Goal: Task Accomplishment & Management: Complete application form

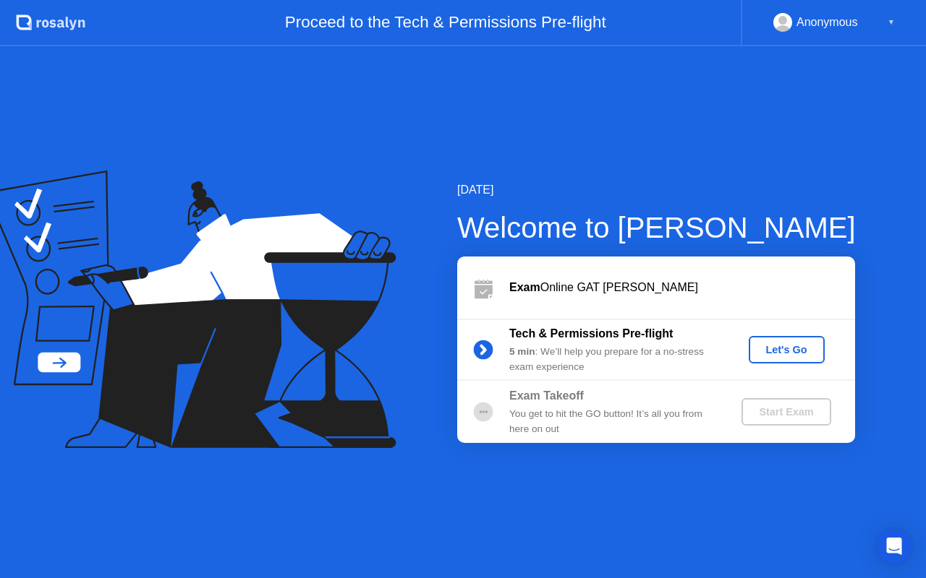
click at [778, 350] on div "Let's Go" at bounding box center [786, 350] width 64 height 12
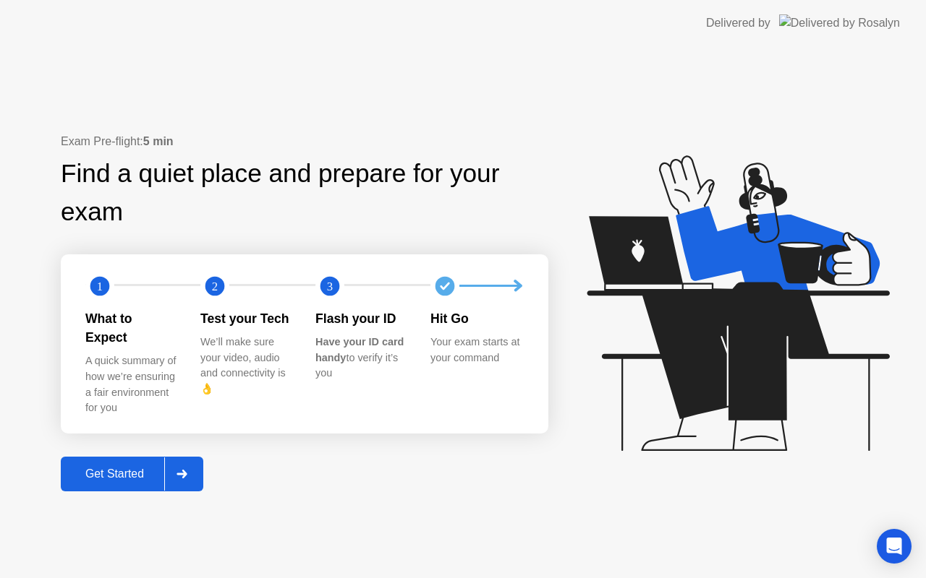
click at [131, 472] on div "Get Started" at bounding box center [114, 474] width 99 height 13
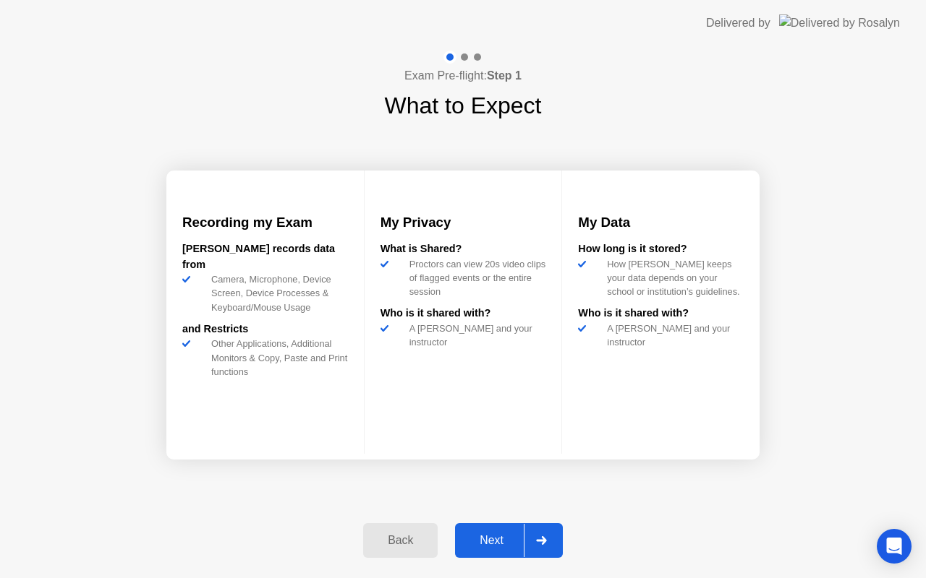
click at [495, 544] on div "Next" at bounding box center [491, 540] width 64 height 13
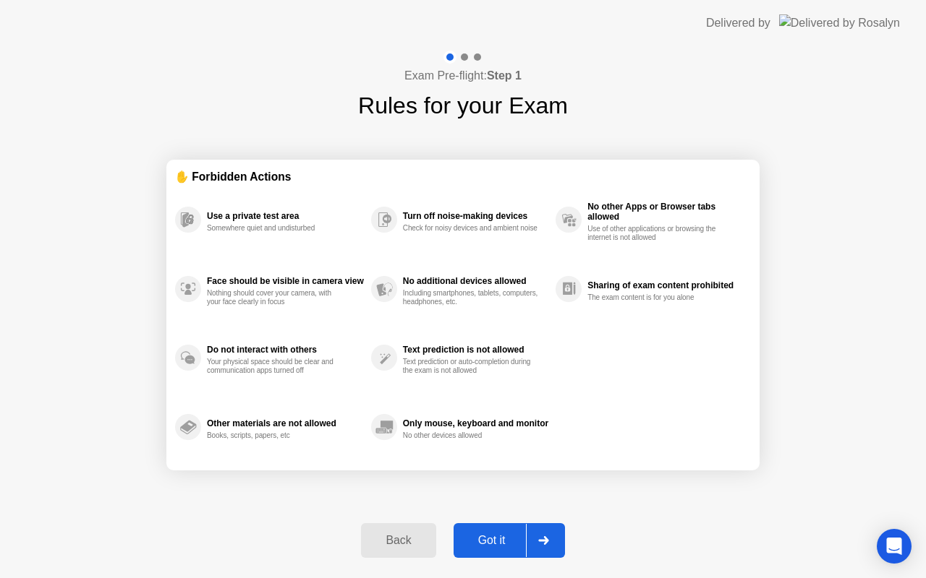
click at [494, 527] on button "Got it" at bounding box center [508, 540] width 111 height 35
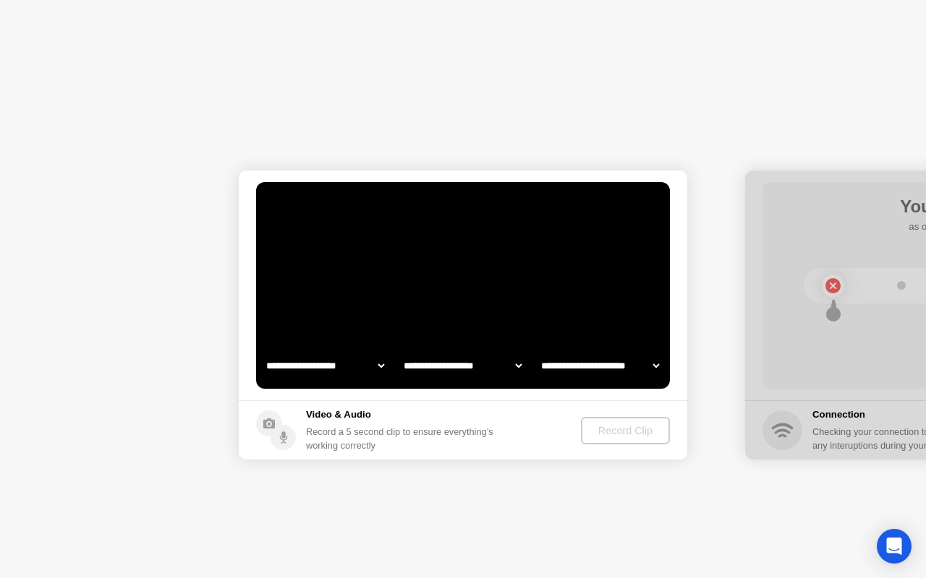
select select "**********"
select select "*******"
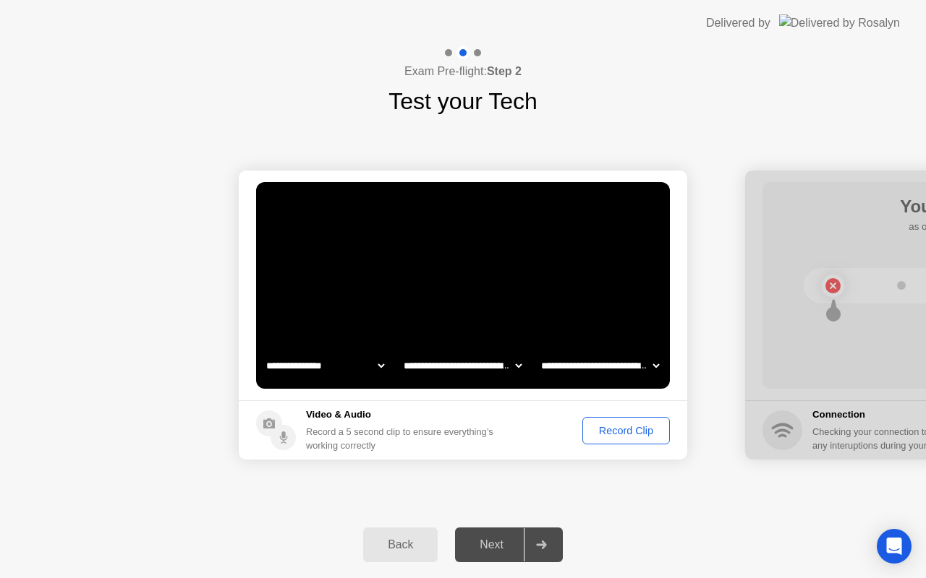
click at [595, 426] on div "Record Clip" at bounding box center [625, 431] width 77 height 12
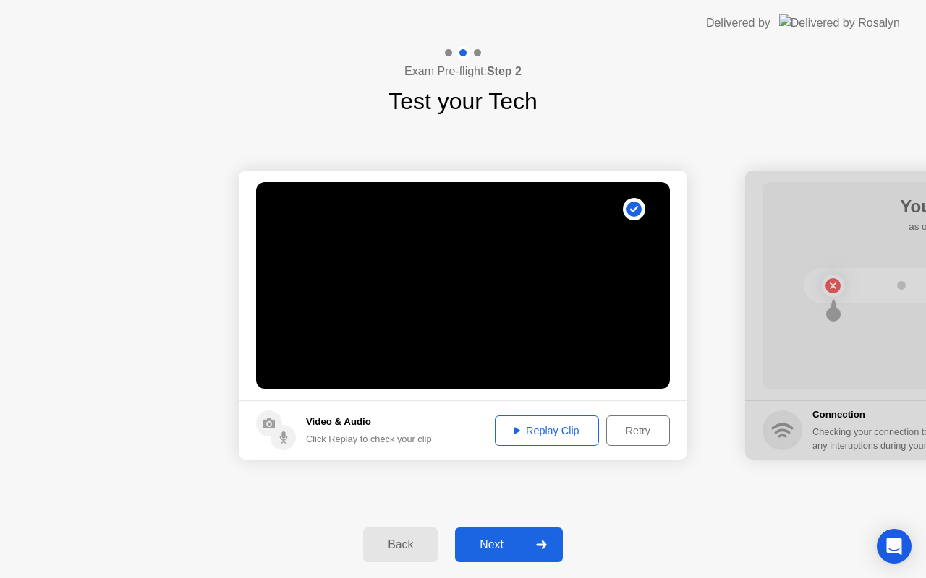
click at [505, 535] on button "Next" at bounding box center [509, 545] width 108 height 35
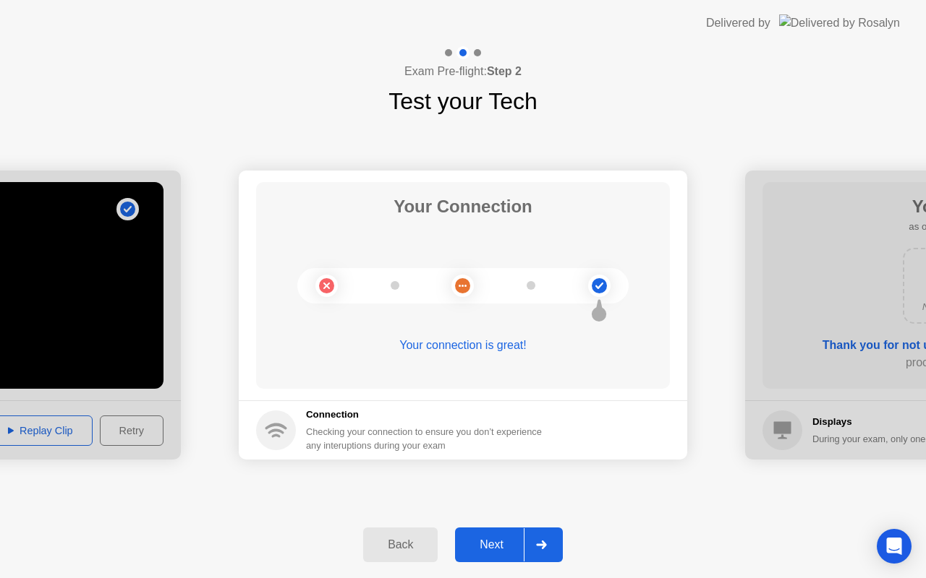
click at [505, 535] on button "Next" at bounding box center [509, 545] width 108 height 35
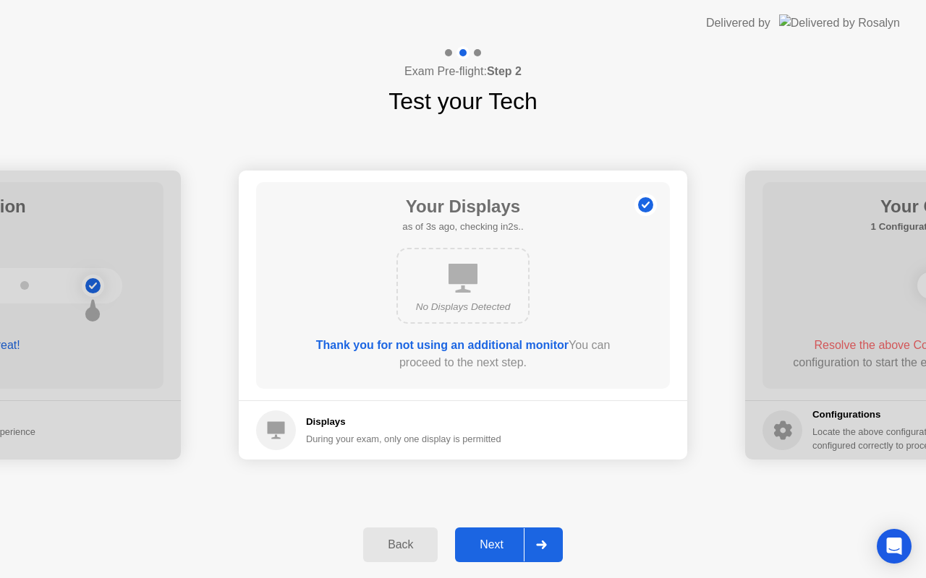
click at [505, 535] on button "Next" at bounding box center [509, 545] width 108 height 35
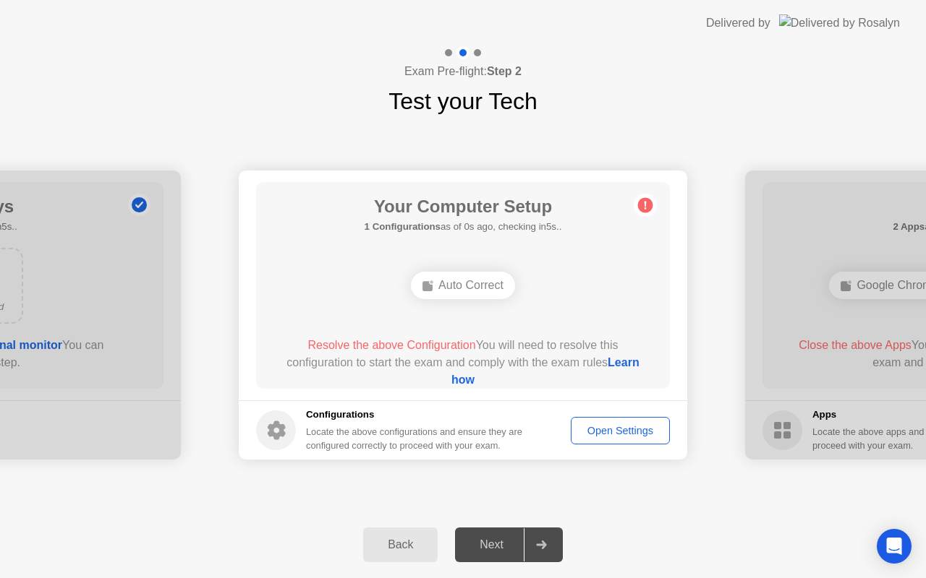
click at [606, 429] on div "Open Settings" at bounding box center [620, 431] width 89 height 12
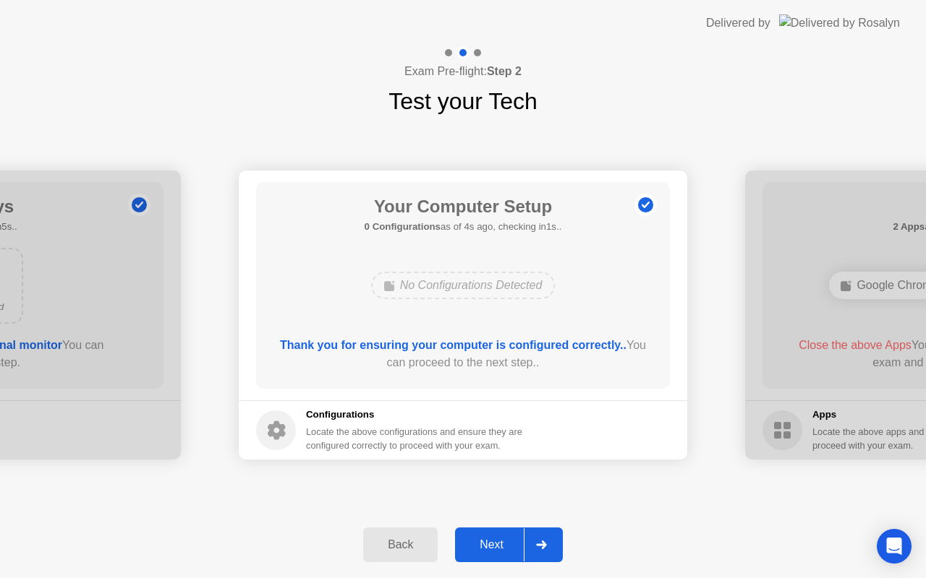
click at [492, 545] on div "Next" at bounding box center [491, 545] width 64 height 13
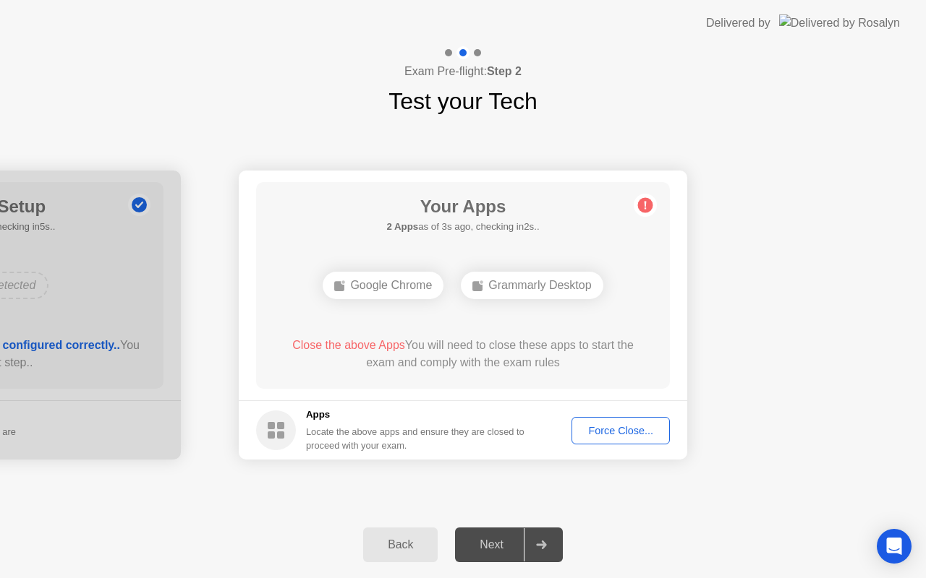
click at [378, 287] on div "Google Chrome" at bounding box center [382, 285] width 121 height 27
click at [453, 74] on h4 "Exam Pre-flight: Step 2" at bounding box center [462, 71] width 117 height 17
click at [407, 285] on rect at bounding box center [408, 286] width 10 height 10
click at [587, 432] on div "Force Close..." at bounding box center [620, 431] width 88 height 12
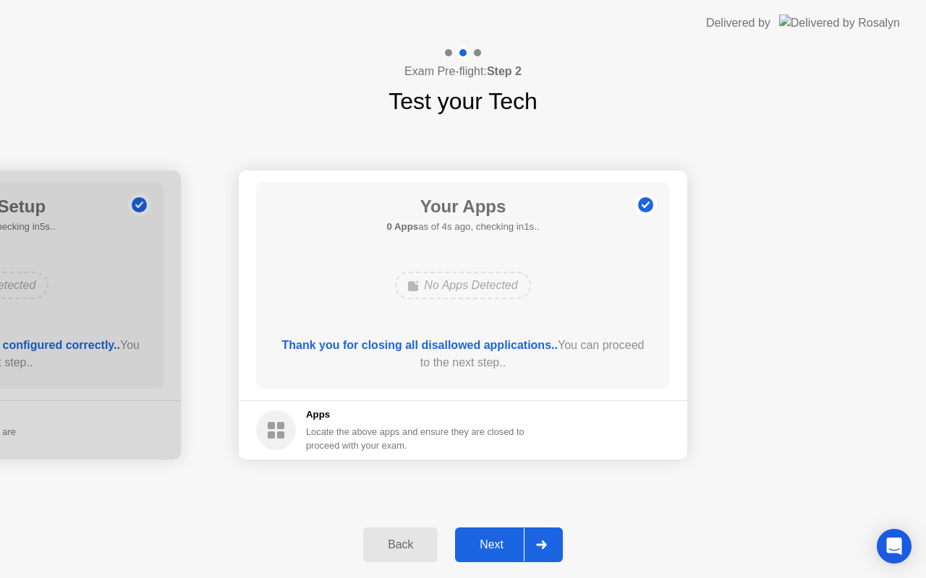
click at [533, 549] on div at bounding box center [540, 545] width 35 height 33
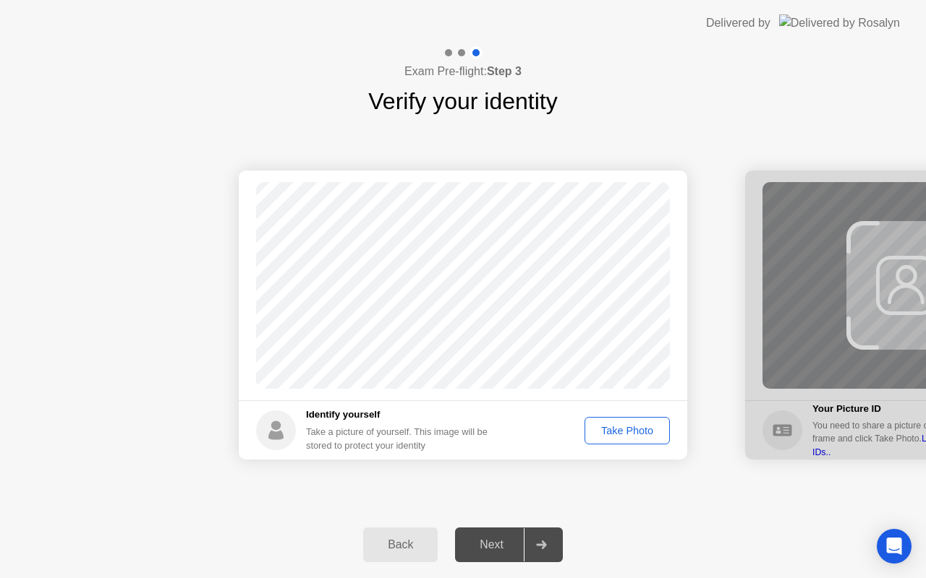
click at [617, 431] on div "Take Photo" at bounding box center [626, 431] width 75 height 12
click at [482, 542] on div "Next" at bounding box center [491, 545] width 64 height 13
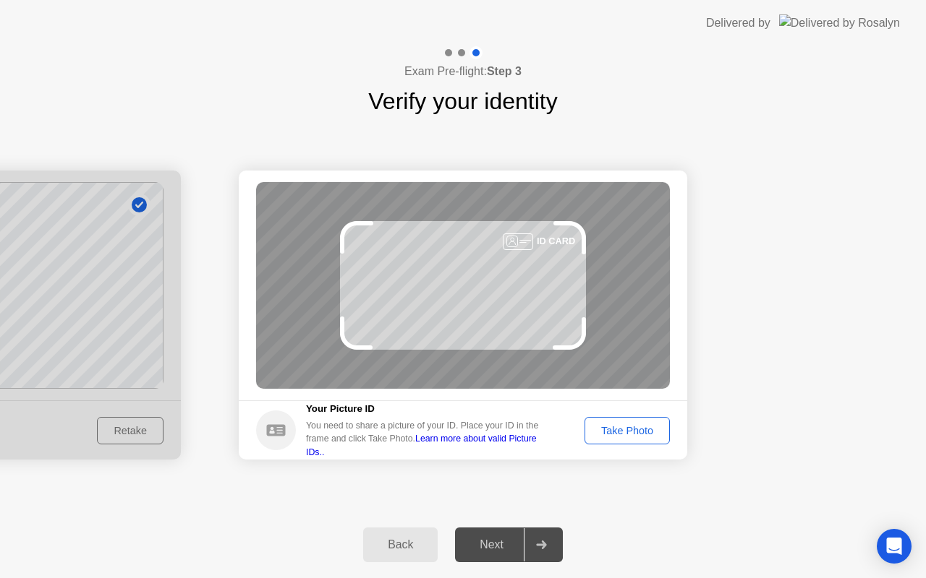
click at [615, 434] on div "Take Photo" at bounding box center [626, 431] width 75 height 12
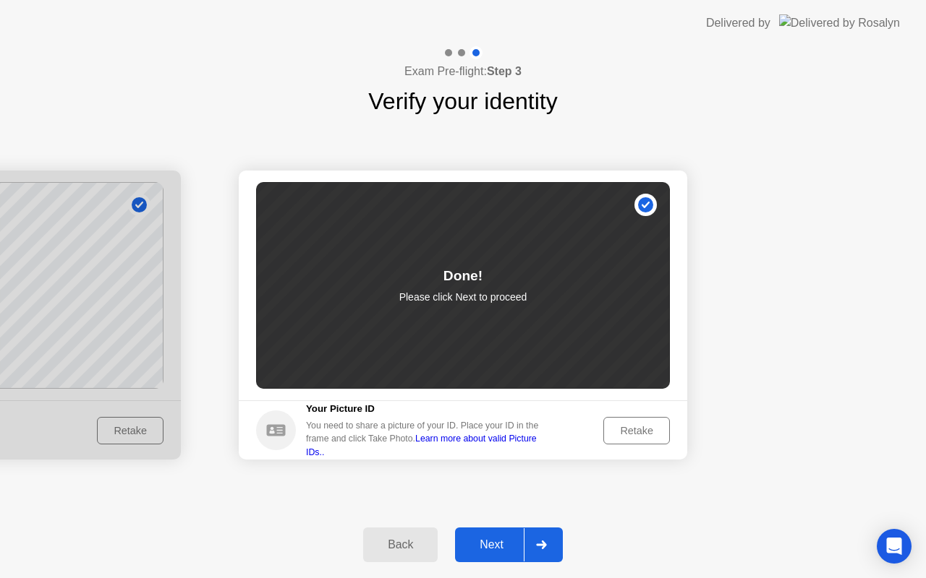
click at [518, 540] on div "Next" at bounding box center [491, 545] width 64 height 13
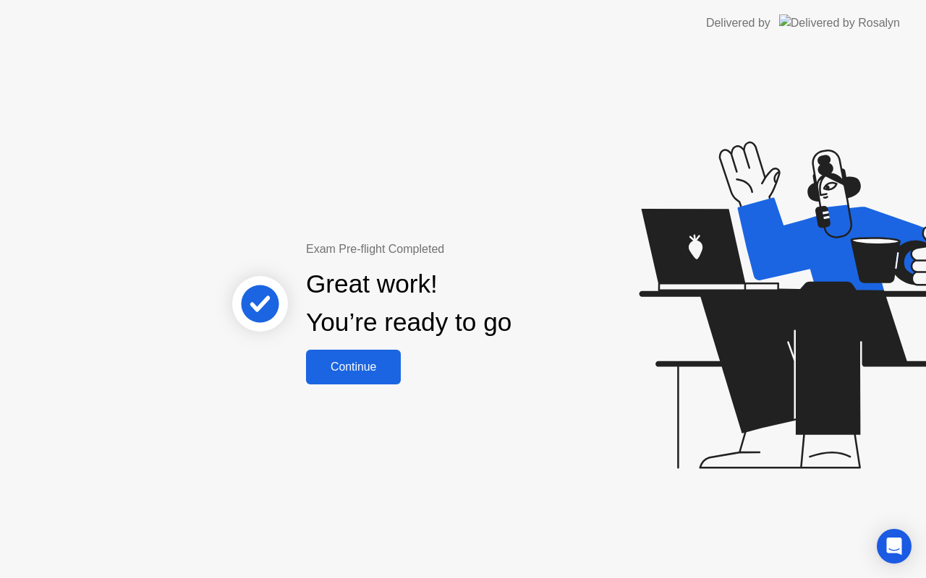
click at [332, 369] on div "Continue" at bounding box center [353, 367] width 86 height 13
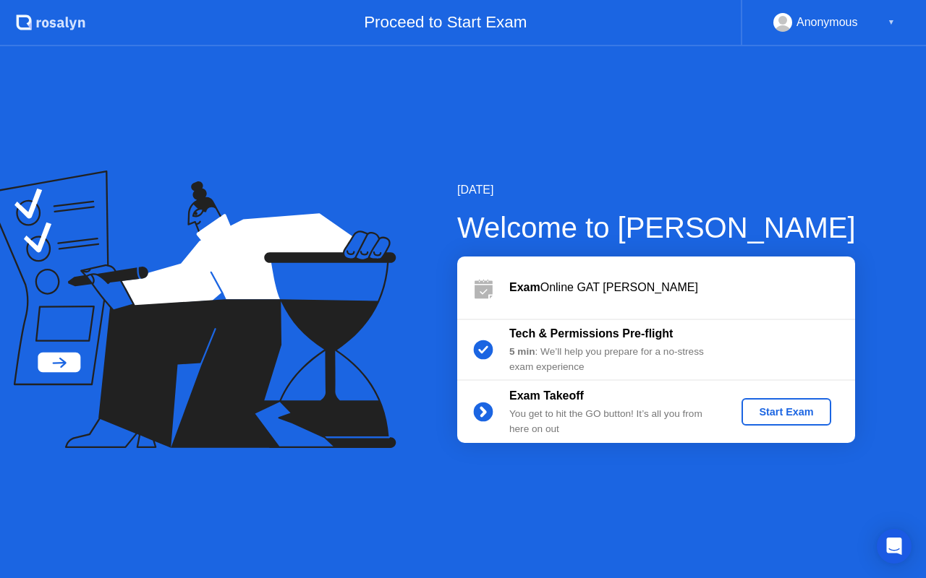
click at [782, 414] on div "Start Exam" at bounding box center [785, 412] width 77 height 12
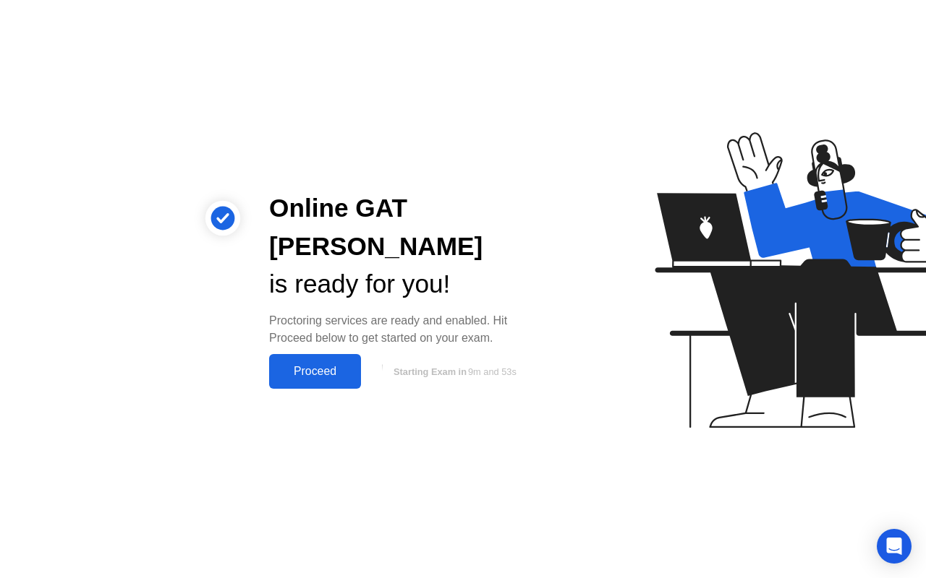
click at [311, 365] on div "Proceed" at bounding box center [314, 371] width 83 height 13
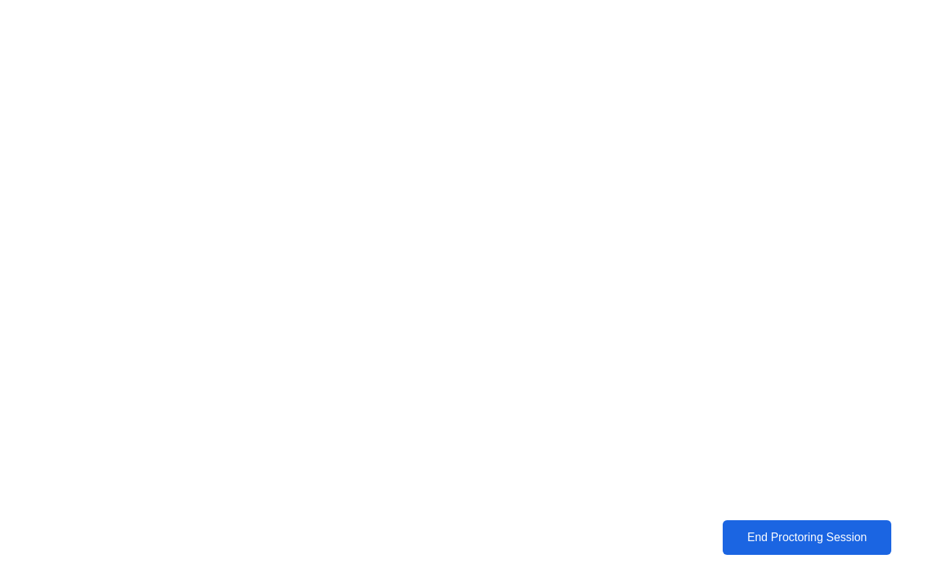
click at [763, 536] on div "End Proctoring Session" at bounding box center [807, 537] width 161 height 13
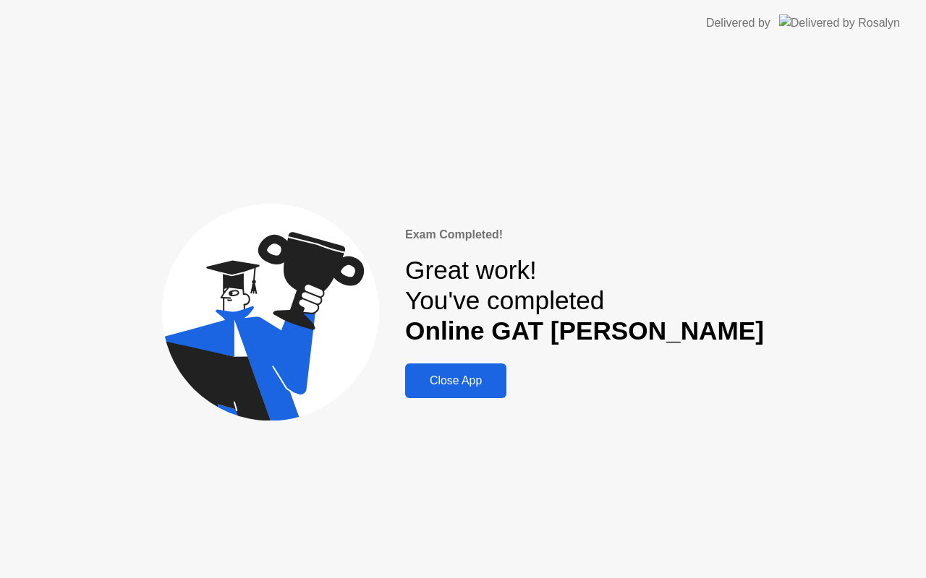
click at [502, 388] on div "Close App" at bounding box center [455, 381] width 93 height 13
